Goal: Check status: Check status

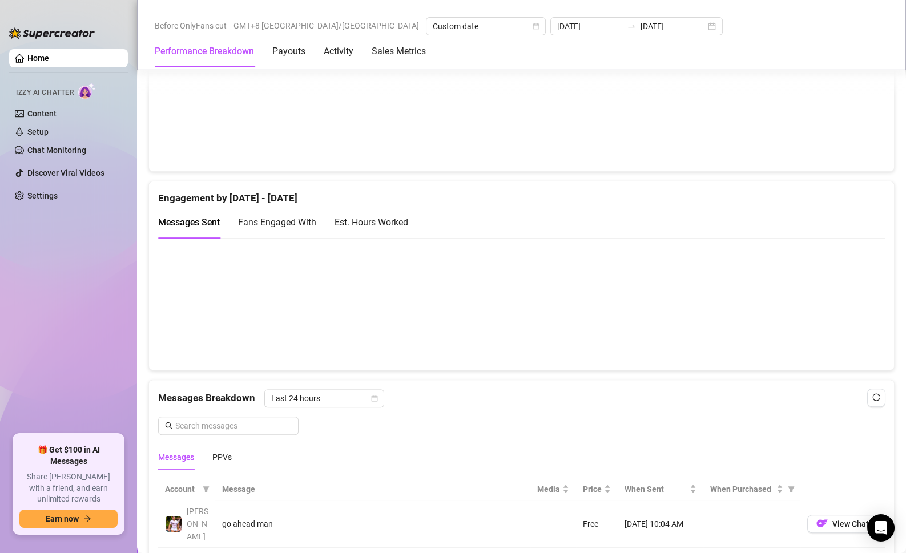
scroll to position [498, 0]
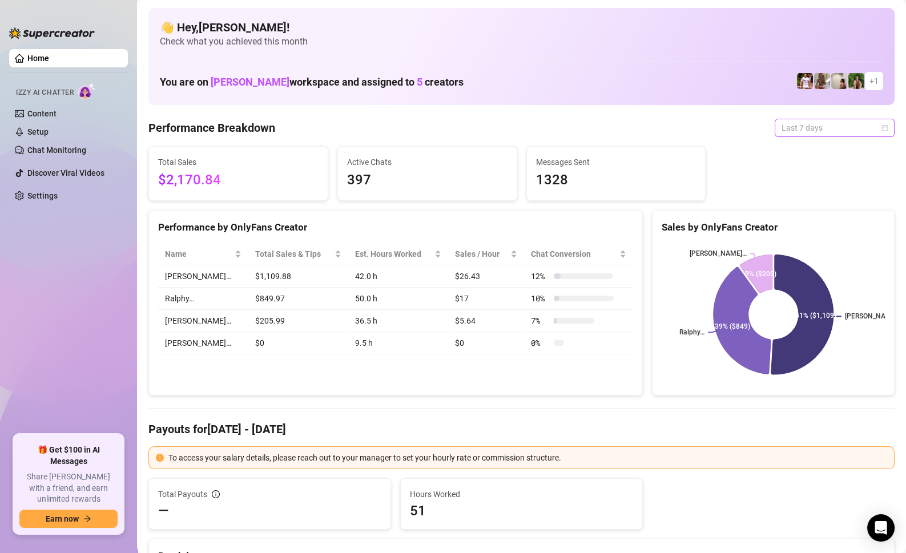
click at [812, 127] on span "Last 7 days" at bounding box center [834, 127] width 106 height 17
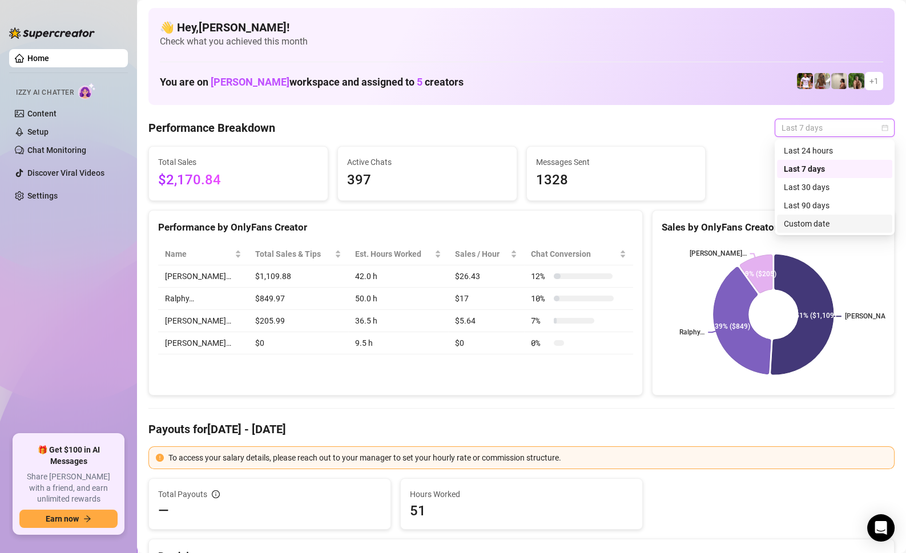
click at [804, 219] on div "Custom date" at bounding box center [835, 223] width 102 height 13
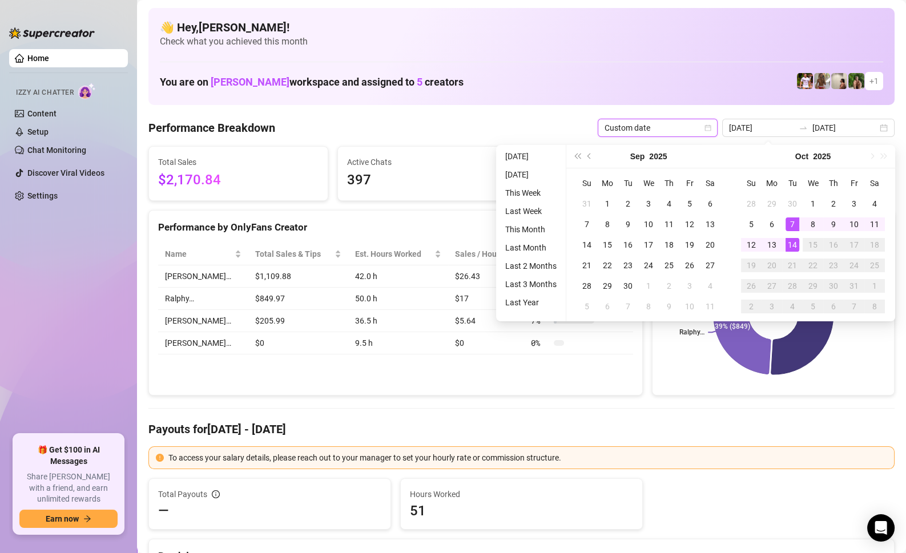
type input "[DATE]"
click at [792, 243] on div "14" at bounding box center [792, 245] width 14 height 14
type input "[DATE]"
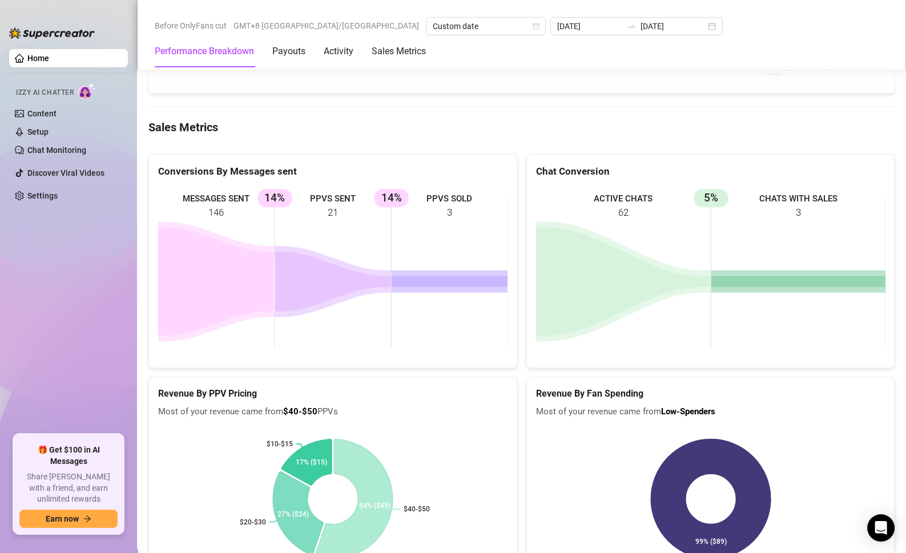
scroll to position [1534, 0]
